Goal: Navigation & Orientation: Find specific page/section

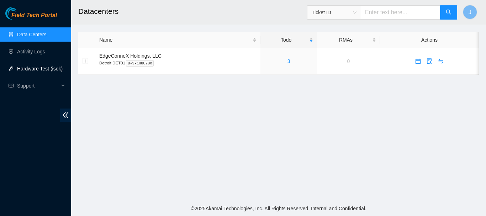
click at [31, 66] on link "Hardware Test (isok)" at bounding box center [40, 69] width 46 height 6
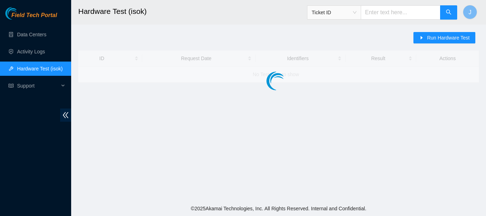
click at [31, 66] on link "Hardware Test (isok)" at bounding box center [40, 69] width 46 height 6
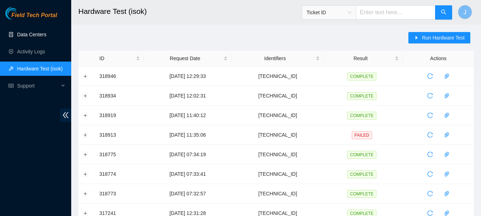
click at [34, 36] on link "Data Centers" at bounding box center [31, 35] width 29 height 6
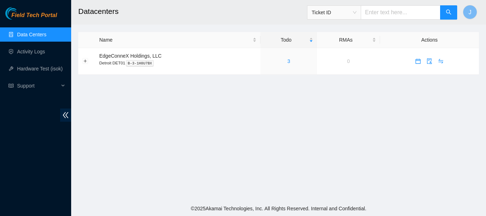
click at [34, 36] on link "Data Centers" at bounding box center [31, 35] width 29 height 6
click at [288, 61] on link "3" at bounding box center [289, 61] width 3 height 6
